Goal: Transaction & Acquisition: Book appointment/travel/reservation

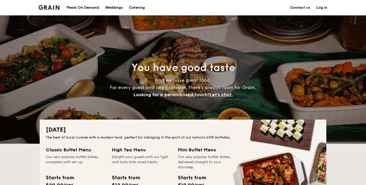
click at [137, 7] on h1 "Catering" at bounding box center [137, 7] width 16 height 15
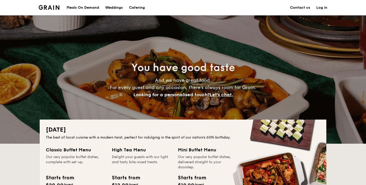
click at [138, 8] on h1 "Catering" at bounding box center [137, 7] width 16 height 15
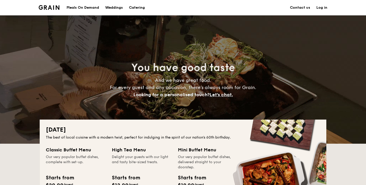
click at [134, 7] on h1 "Catering" at bounding box center [137, 7] width 16 height 15
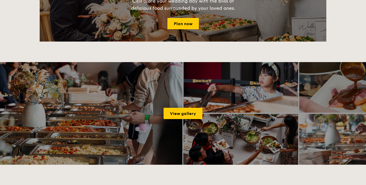
scroll to position [738, 0]
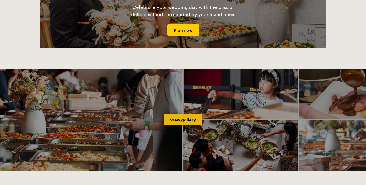
click at [177, 120] on link "View gallery" at bounding box center [183, 119] width 39 height 11
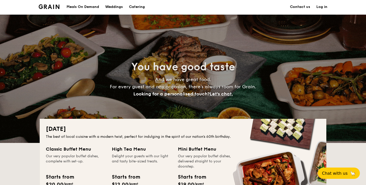
scroll to position [1, 0]
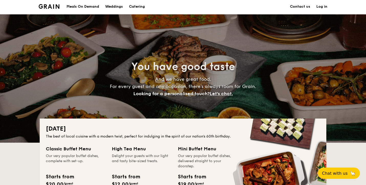
click at [299, 6] on link "Contact us" at bounding box center [300, 6] width 20 height 15
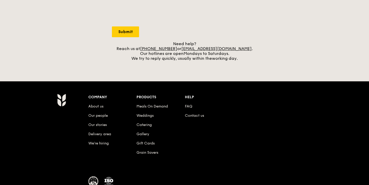
scroll to position [190, 0]
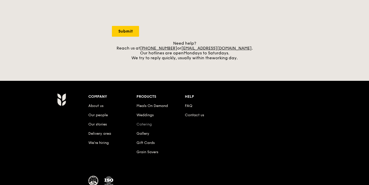
click at [148, 124] on link "Catering" at bounding box center [143, 124] width 15 height 4
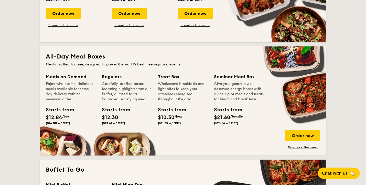
scroll to position [321, 0]
